Goal: Information Seeking & Learning: Learn about a topic

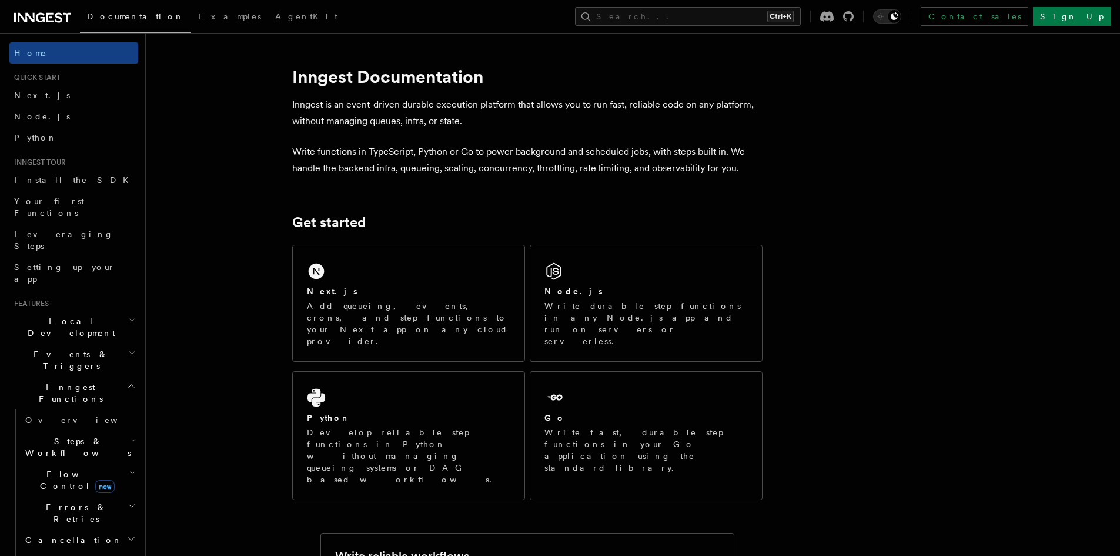
click at [892, 19] on div "Contact sales Sign Up" at bounding box center [960, 16] width 301 height 19
click at [268, 21] on link "AgentKit" at bounding box center [306, 18] width 76 height 28
click at [1109, 8] on link "Sign Up" at bounding box center [1072, 16] width 78 height 19
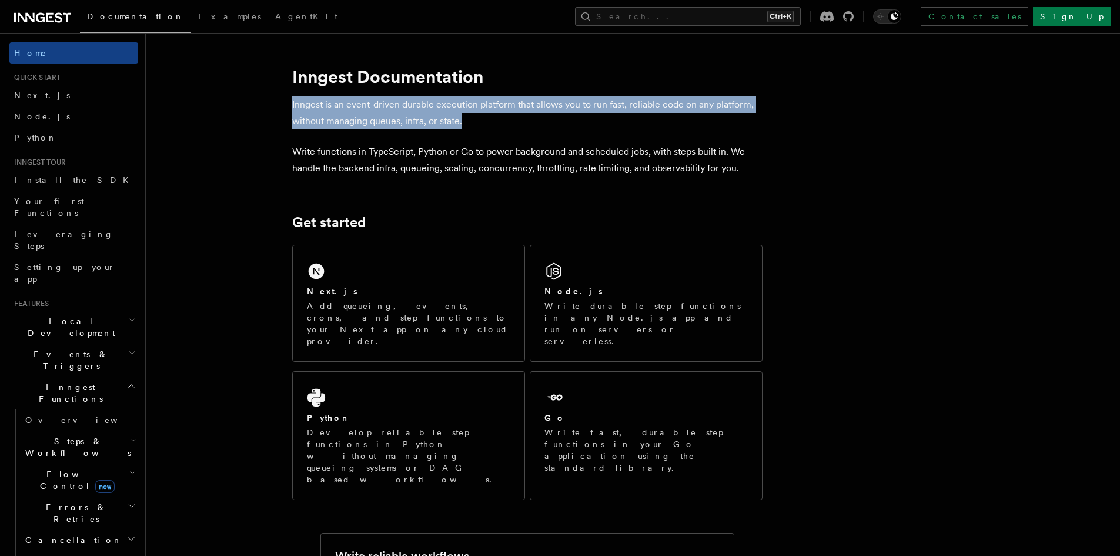
drag, startPoint x: 268, startPoint y: 104, endPoint x: 606, endPoint y: 123, distance: 338.7
click at [606, 123] on p "Inngest is an event-driven durable execution platform that allows you to run fa…" at bounding box center [527, 112] width 470 height 33
drag, startPoint x: 576, startPoint y: 128, endPoint x: 241, endPoint y: 83, distance: 338.8
